Goal: Information Seeking & Learning: Learn about a topic

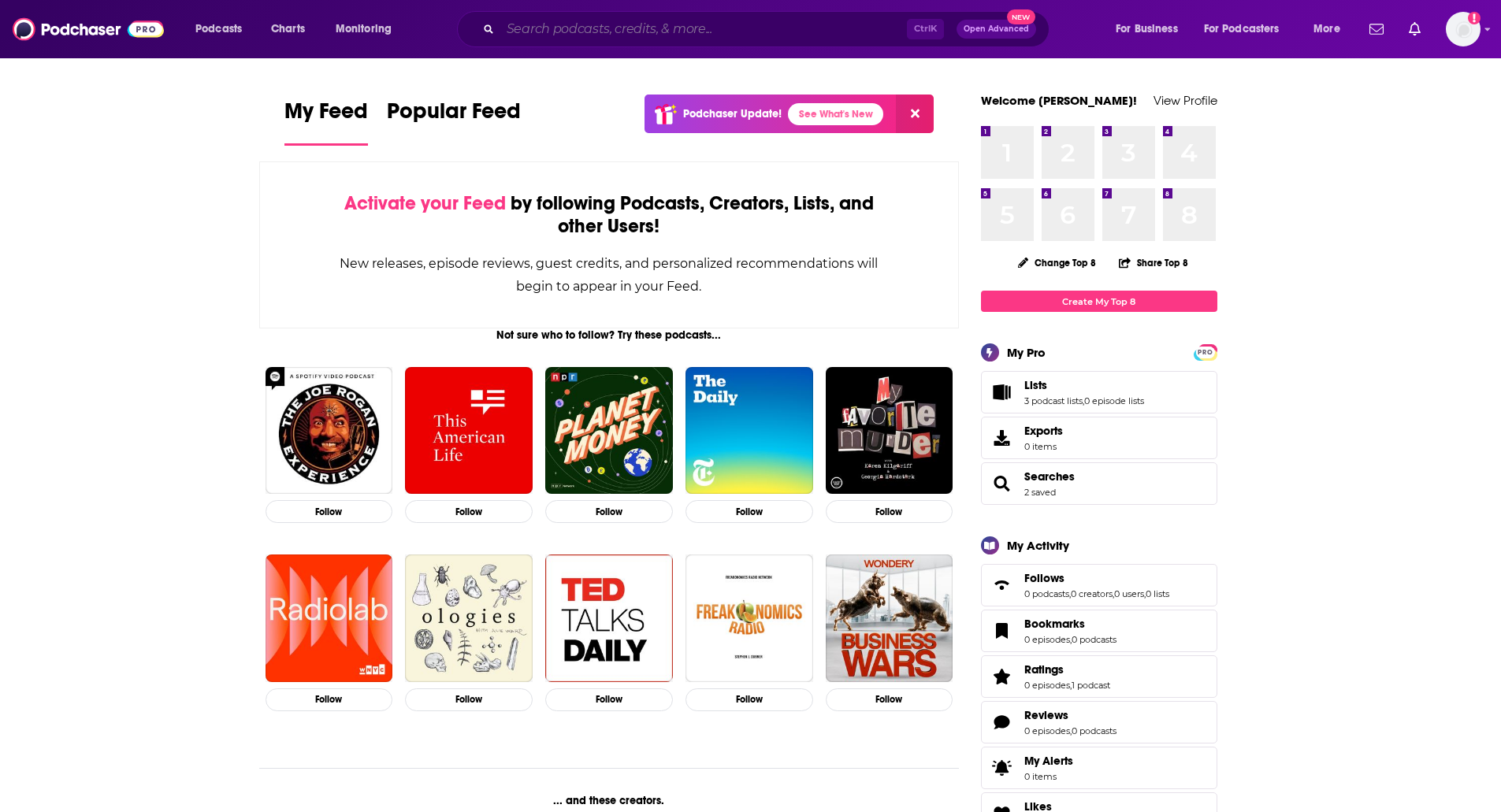
click at [584, 26] on input "Search podcasts, credits, & more..." at bounding box center [703, 29] width 406 height 25
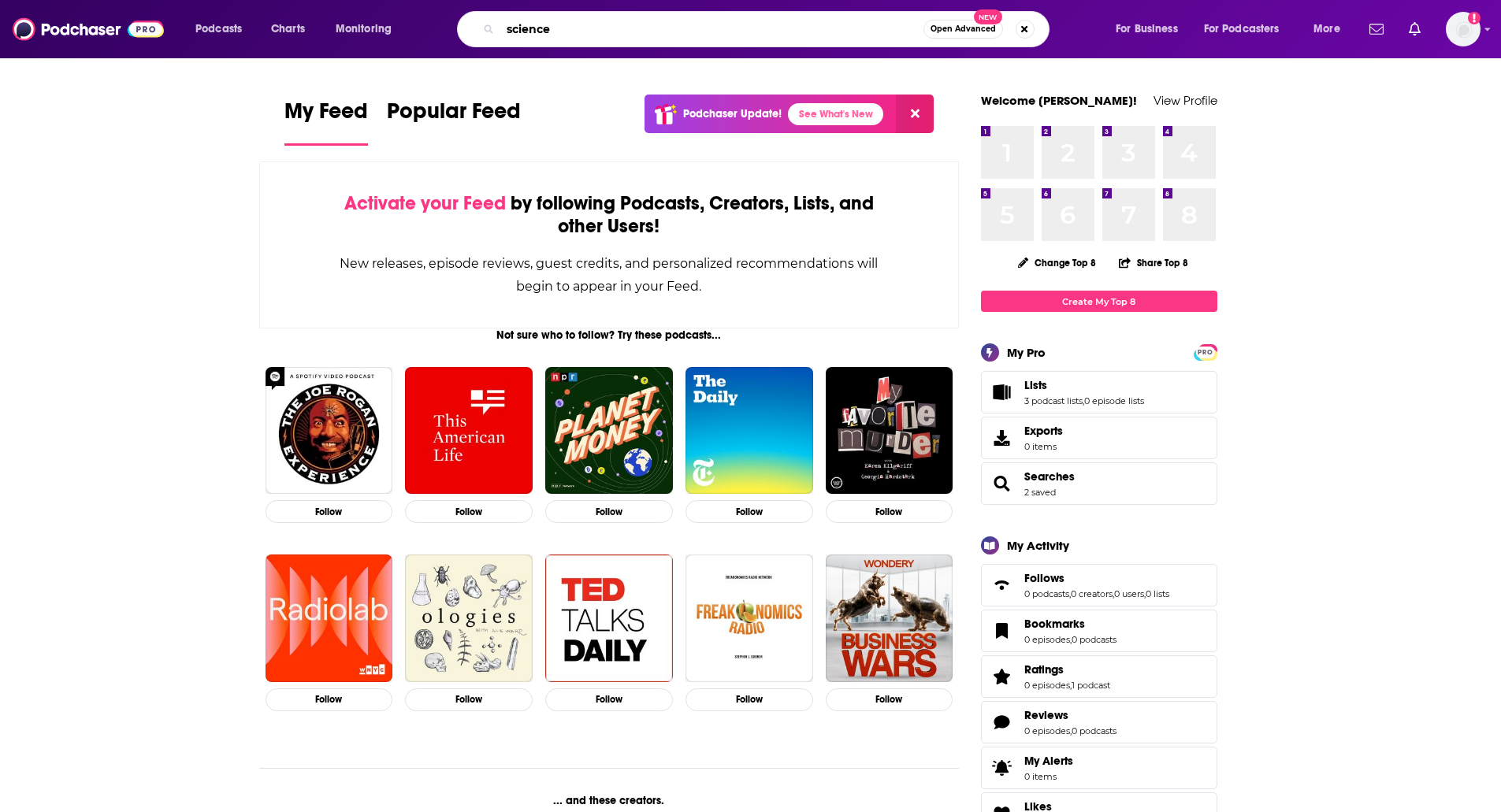
type input "science"
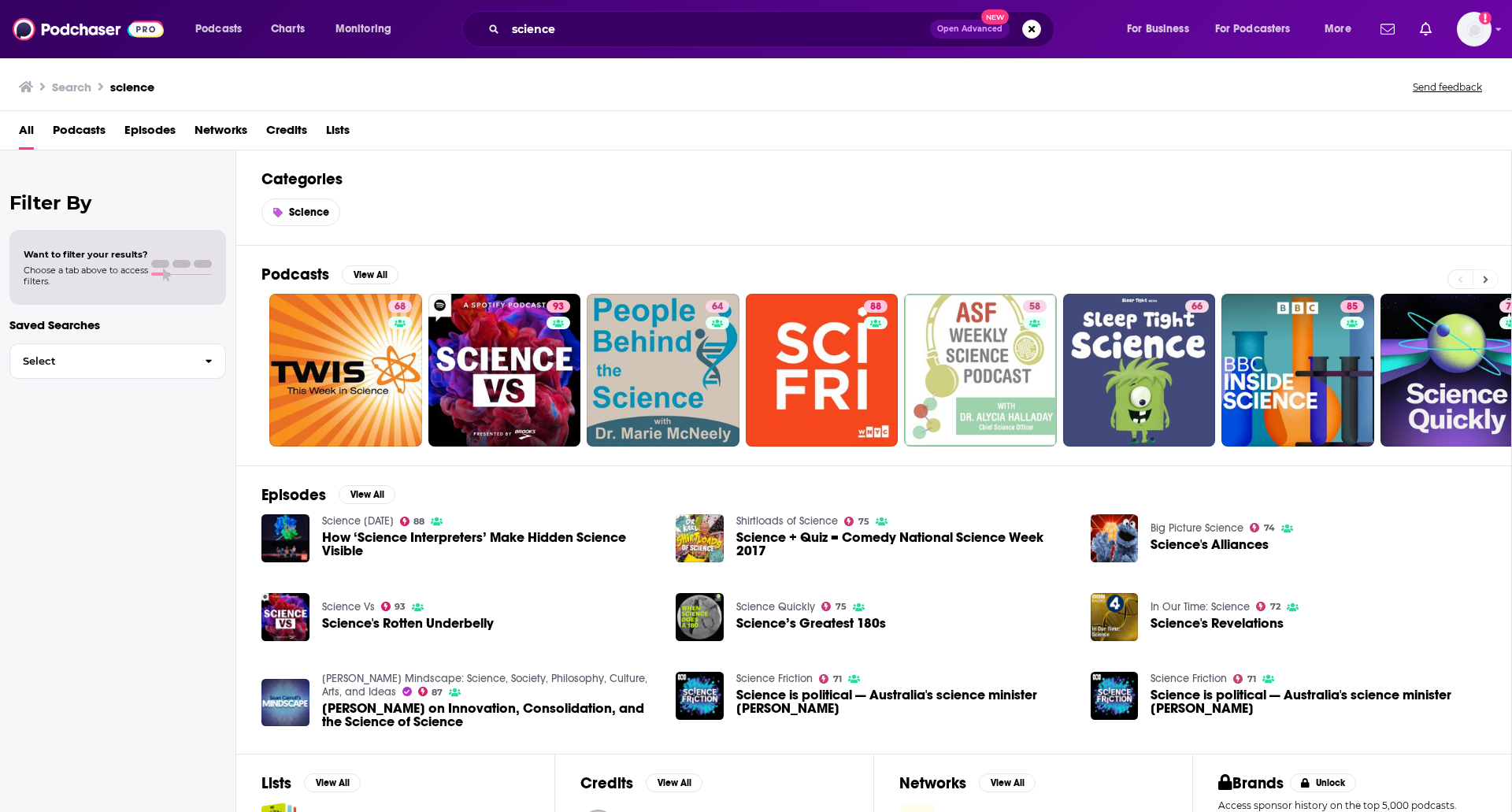
click at [1488, 275] on button at bounding box center [1485, 279] width 26 height 20
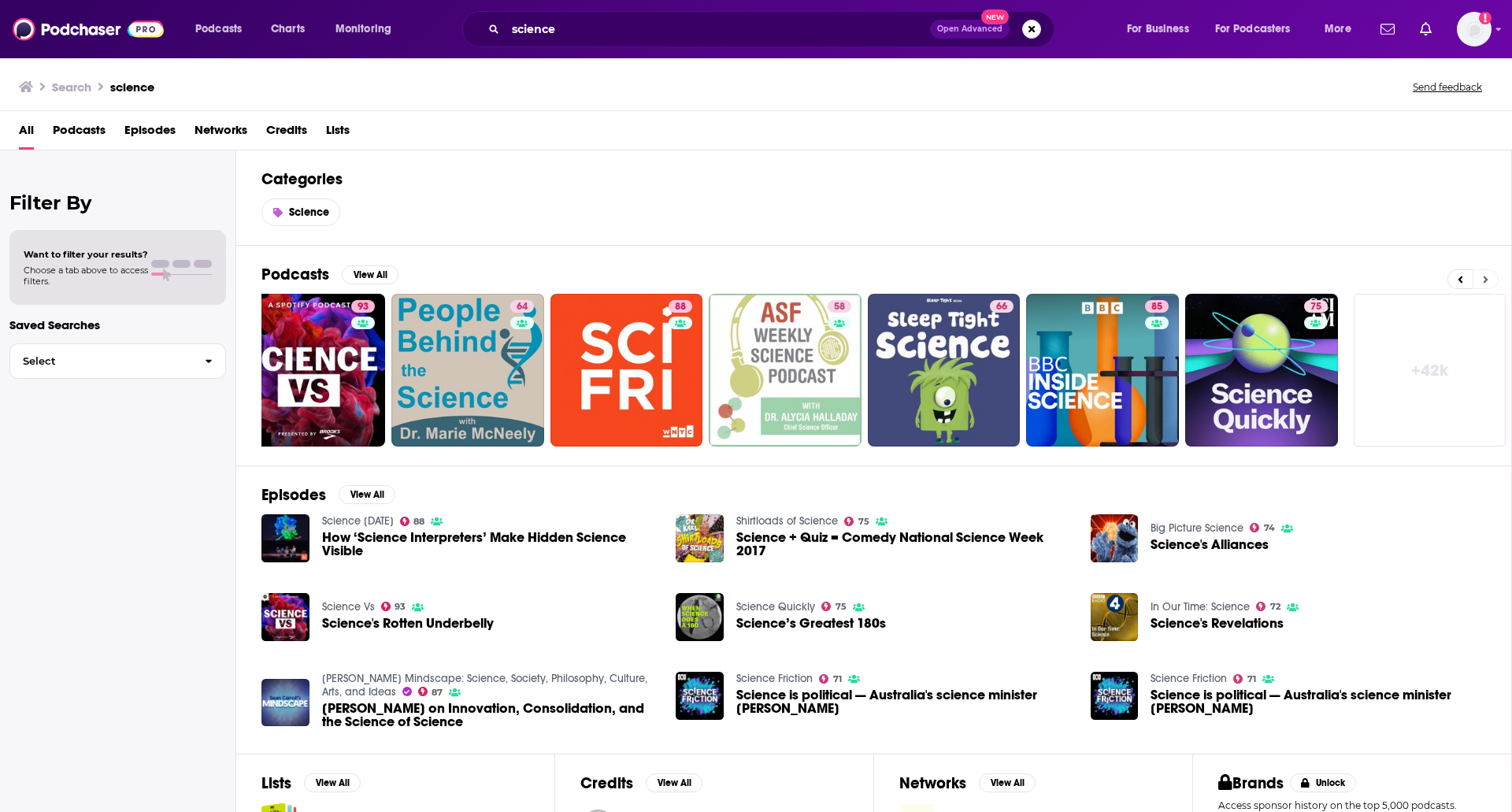
scroll to position [0, 196]
click at [1442, 367] on link "+ 42k" at bounding box center [1428, 369] width 153 height 153
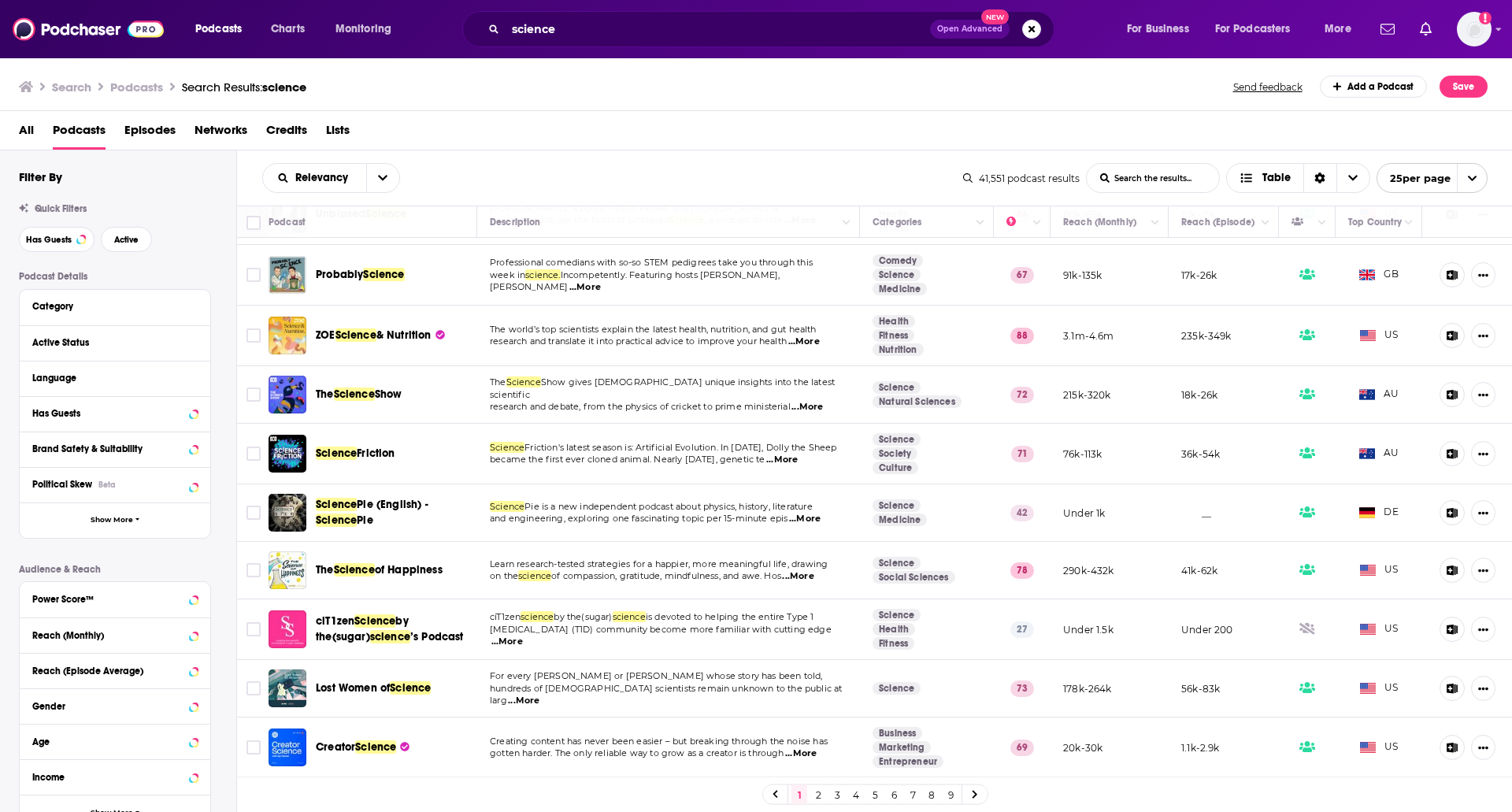
scroll to position [992, 0]
click at [974, 795] on icon at bounding box center [974, 794] width 6 height 9
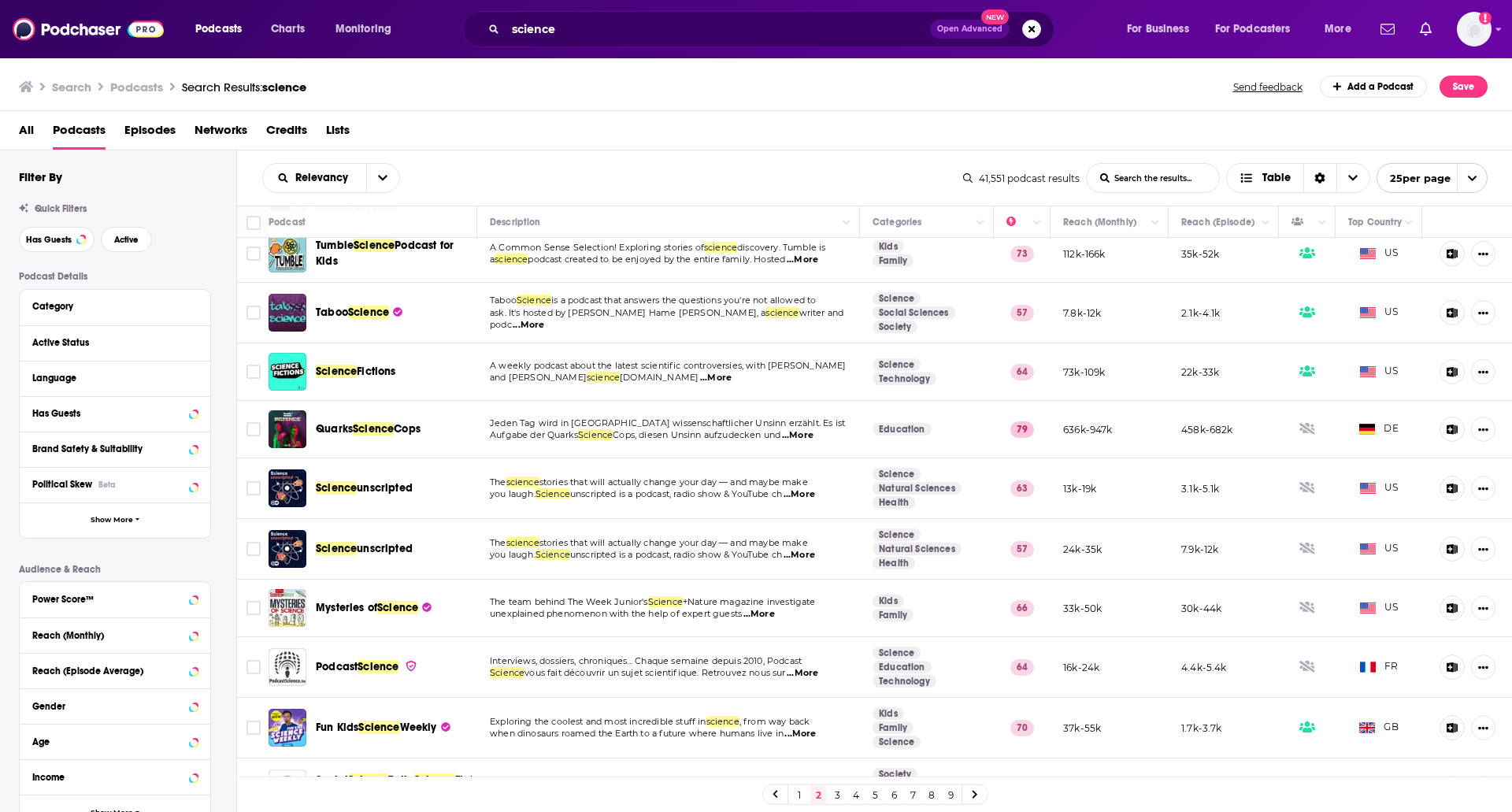
scroll to position [473, 0]
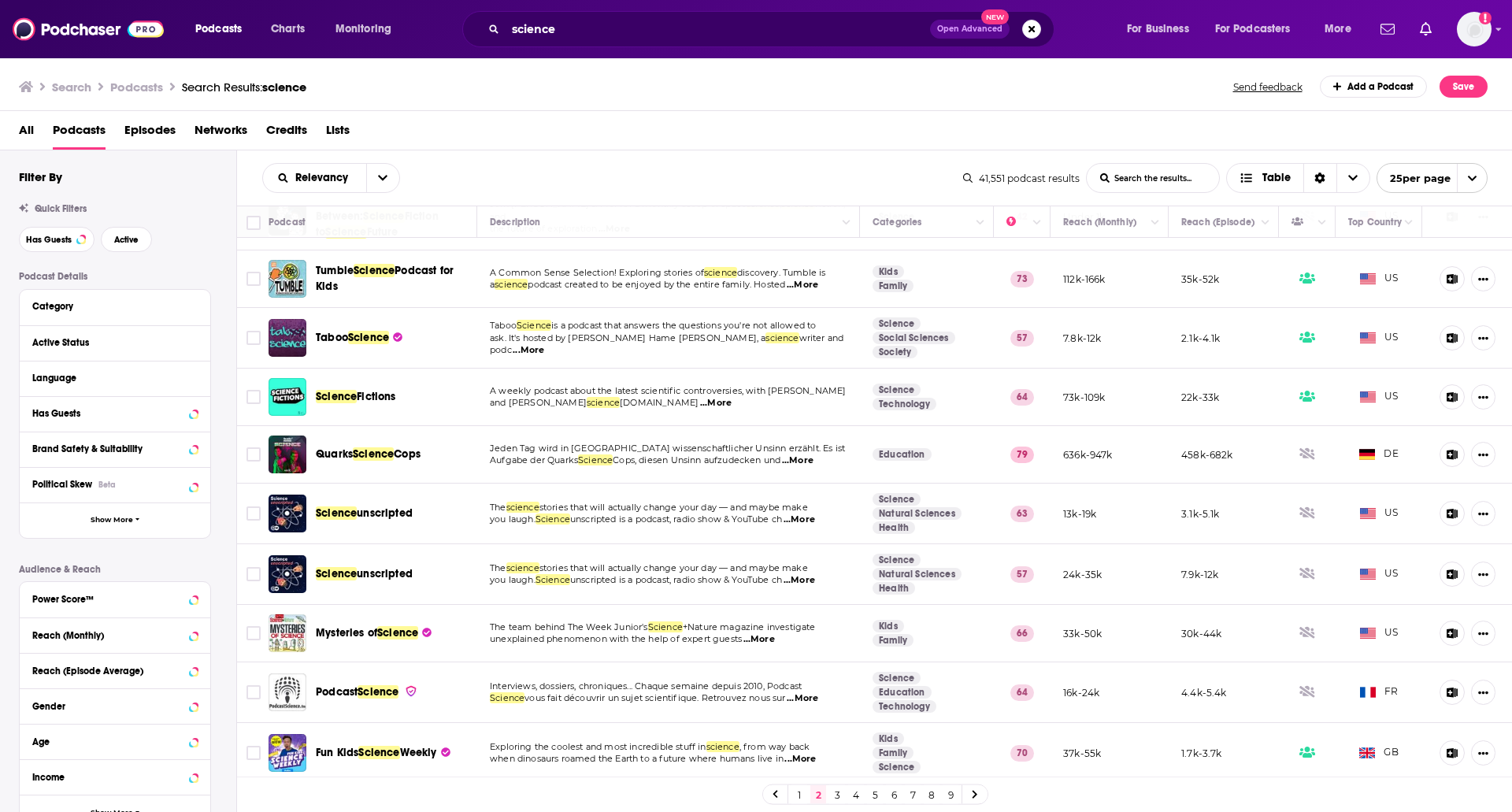
click at [978, 797] on link at bounding box center [974, 794] width 25 height 18
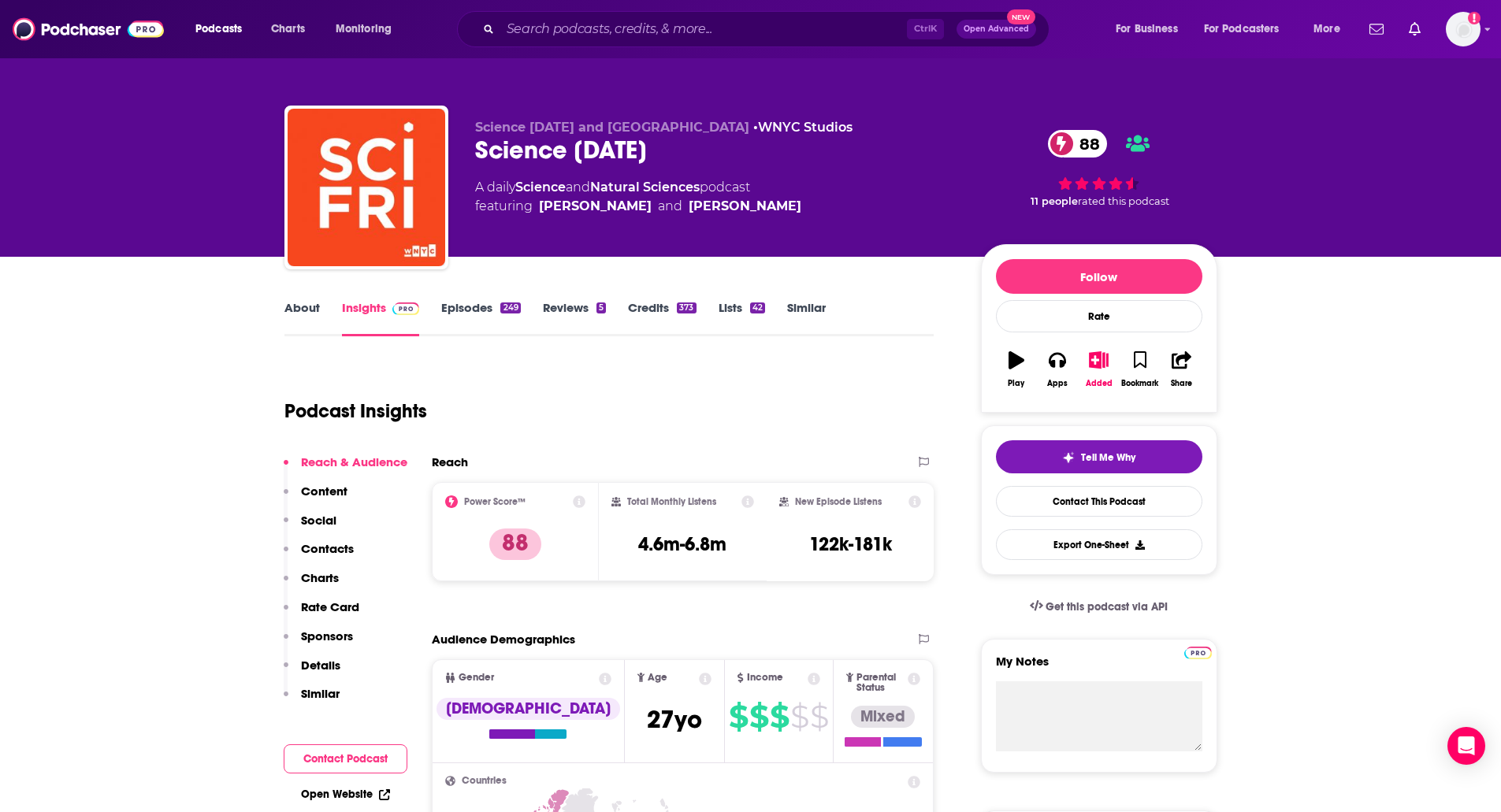
click at [469, 314] on link "Episodes 249" at bounding box center [480, 318] width 79 height 36
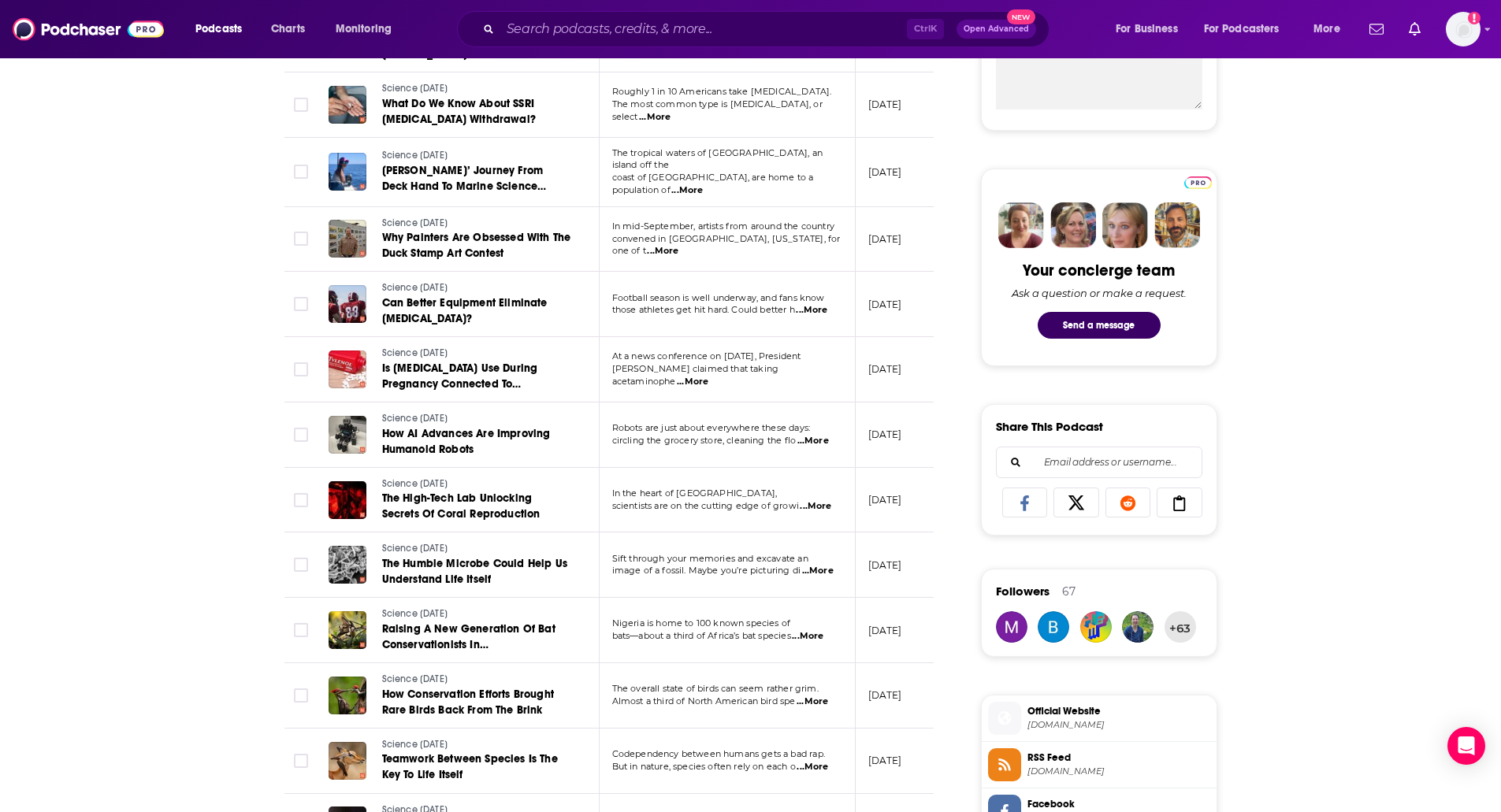
scroll to position [673, 0]
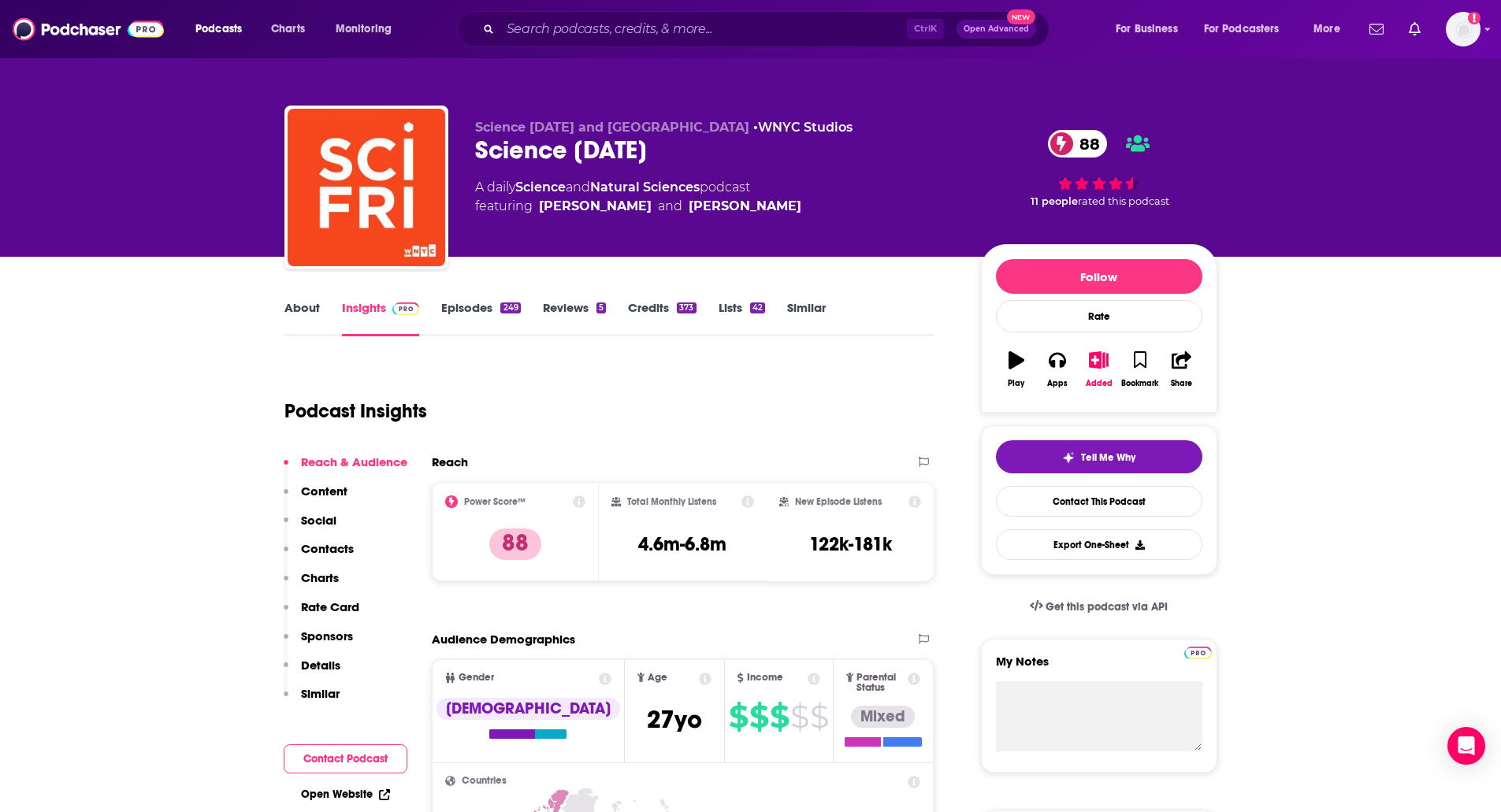
click at [474, 304] on link "Episodes 249" at bounding box center [480, 318] width 79 height 36
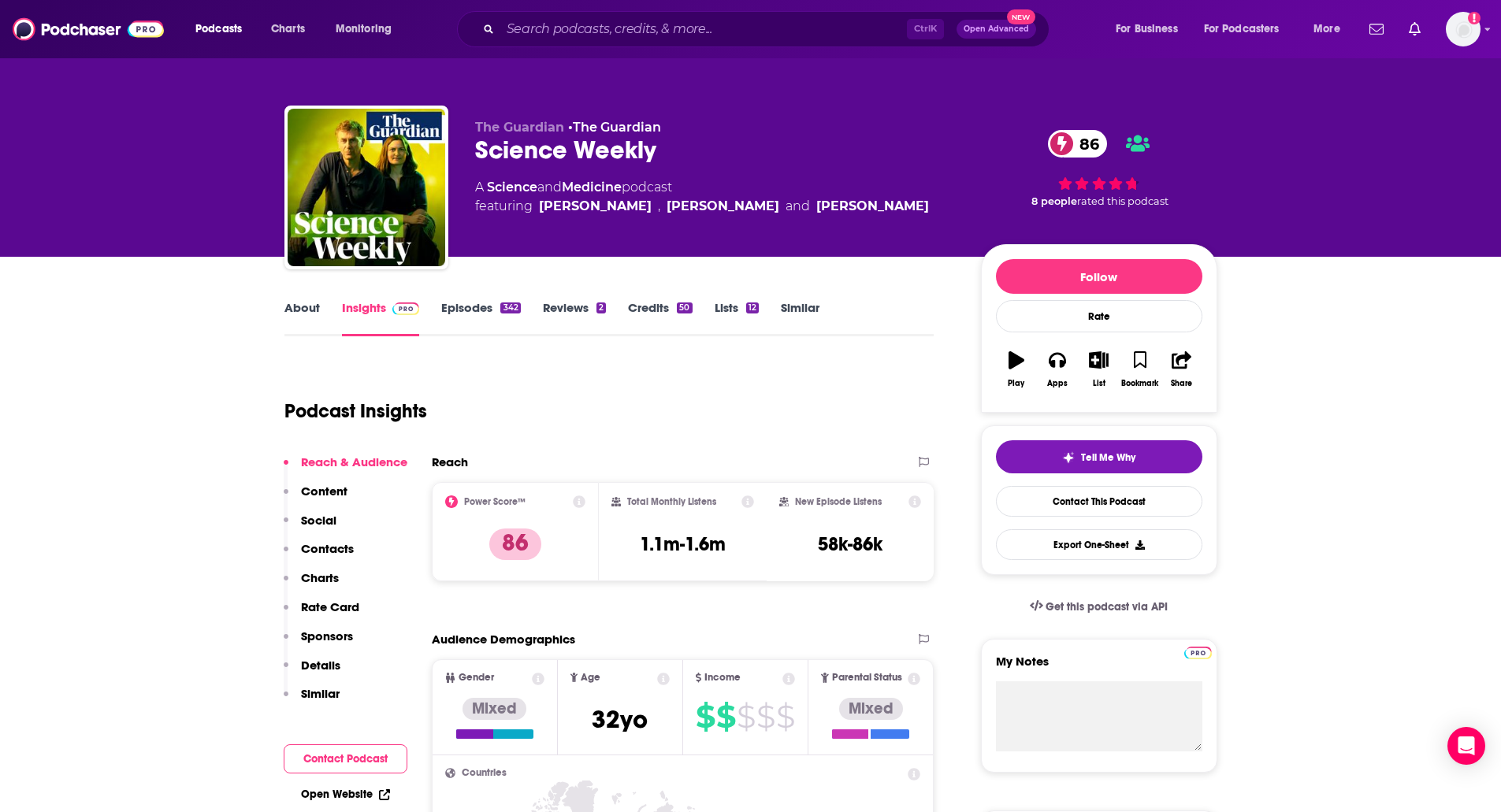
click at [477, 305] on link "Episodes 342" at bounding box center [480, 318] width 79 height 36
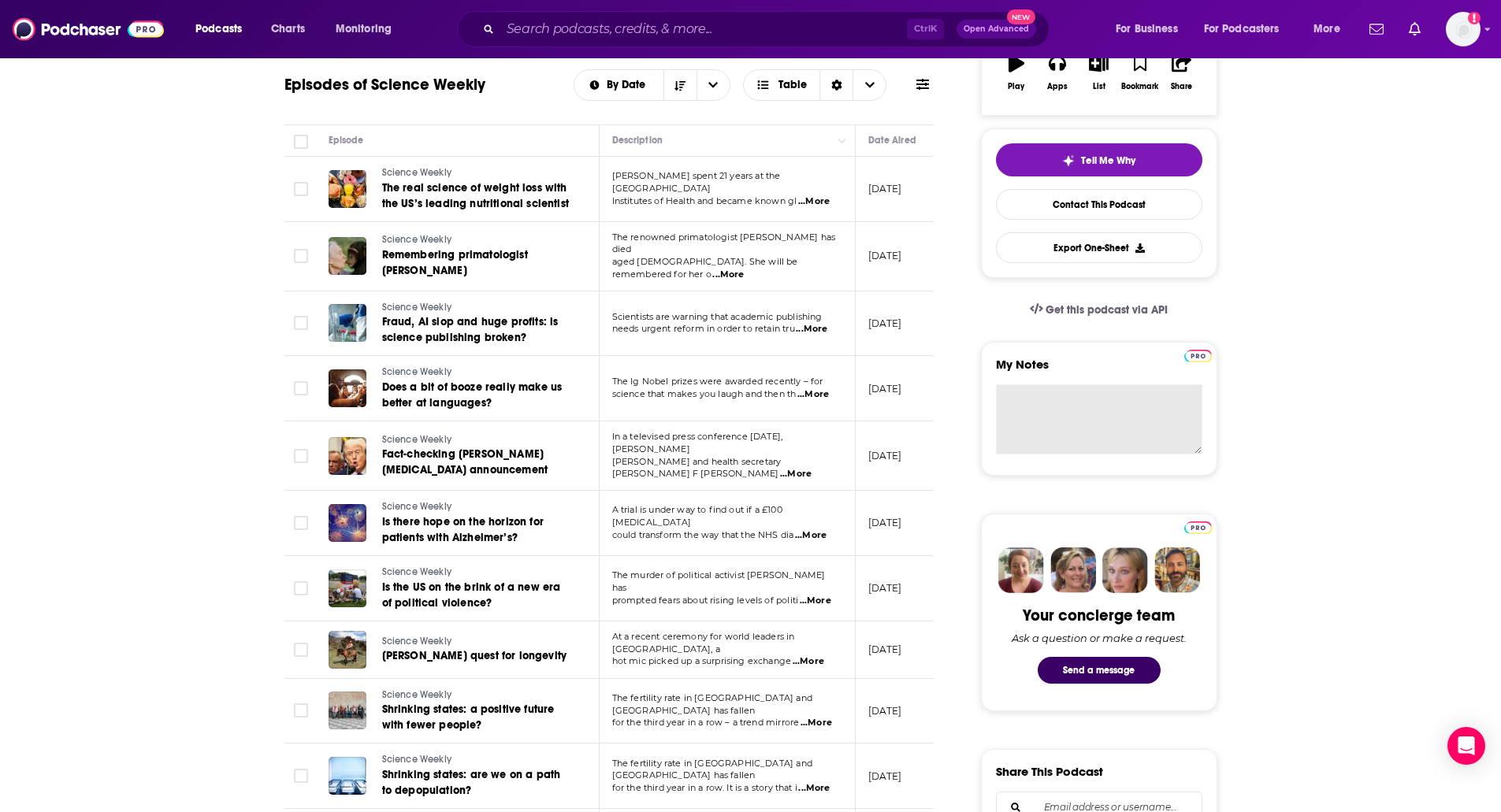
scroll to position [315, 0]
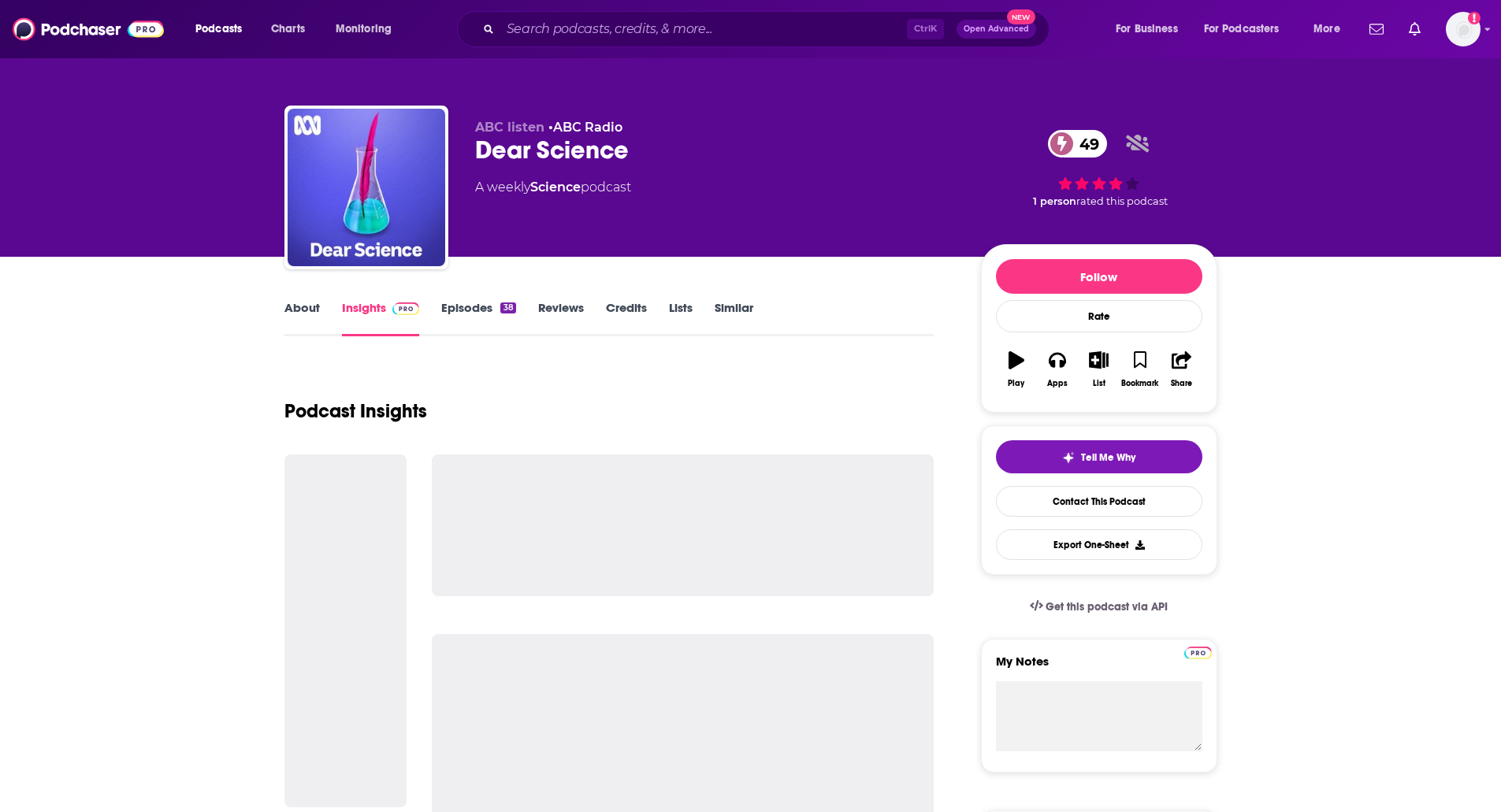
click at [455, 298] on div "About Insights Episodes 38 Reviews Credits Lists Similar" at bounding box center [609, 316] width 650 height 39
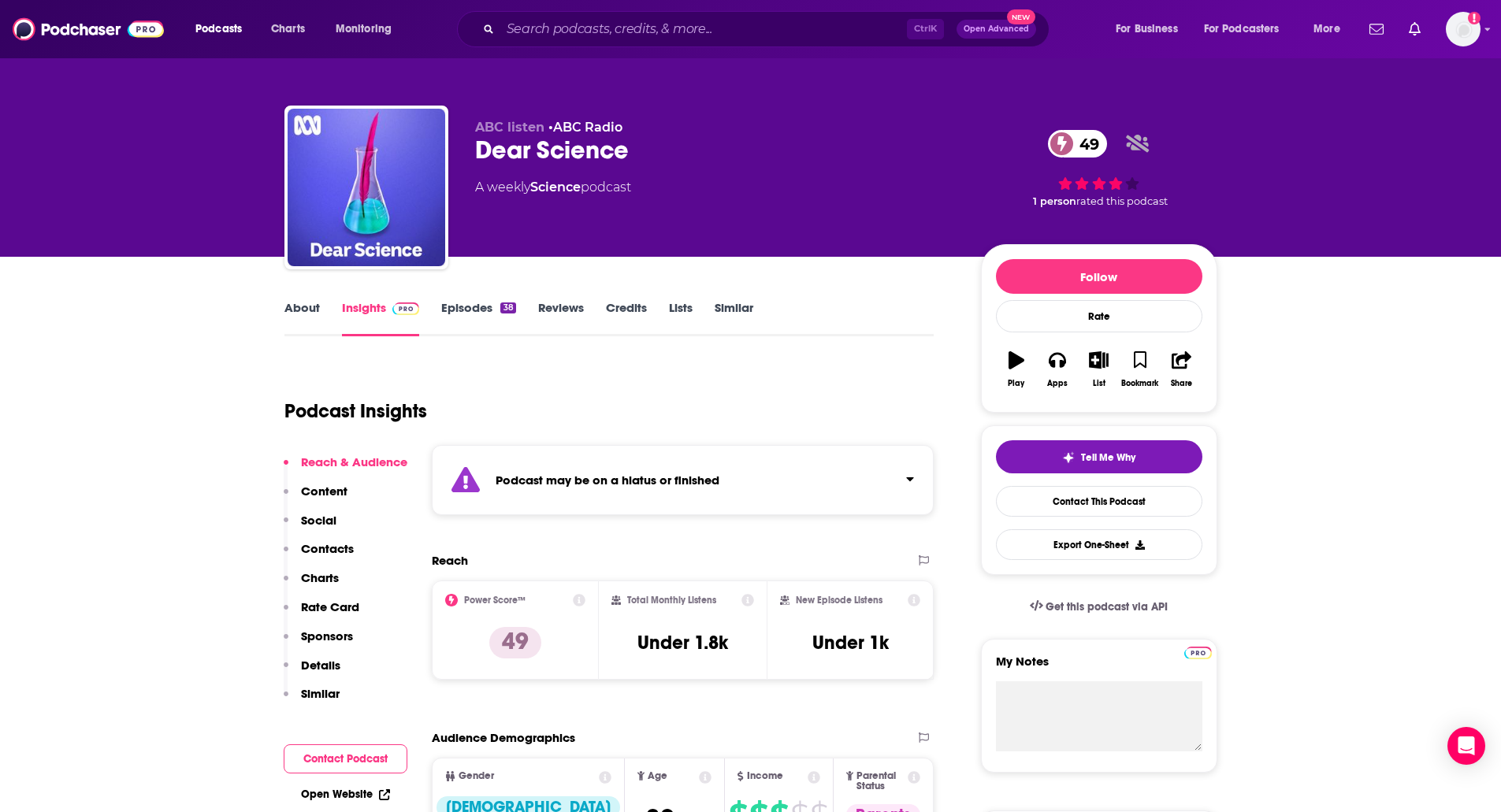
click at [1483, 22] on div "Podcasts Charts Monitoring Ctrl K Open Advanced New For Business For Podcasters…" at bounding box center [750, 29] width 1501 height 58
click at [1477, 32] on img "Logged in as lizrussopr1" at bounding box center [1463, 29] width 35 height 35
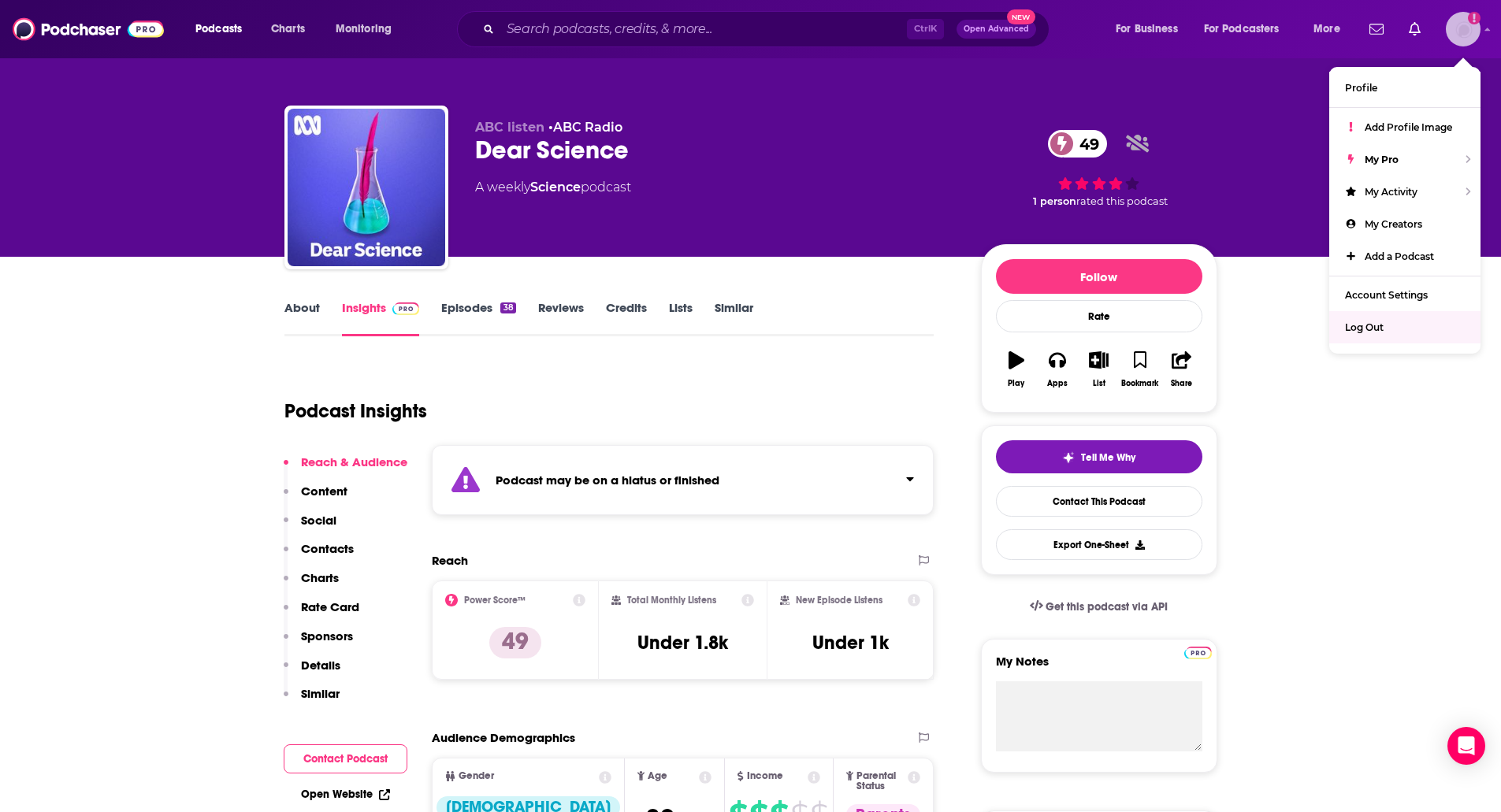
click at [1372, 333] on span "Log Out" at bounding box center [1364, 327] width 39 height 12
